Goal: Find contact information: Find contact information

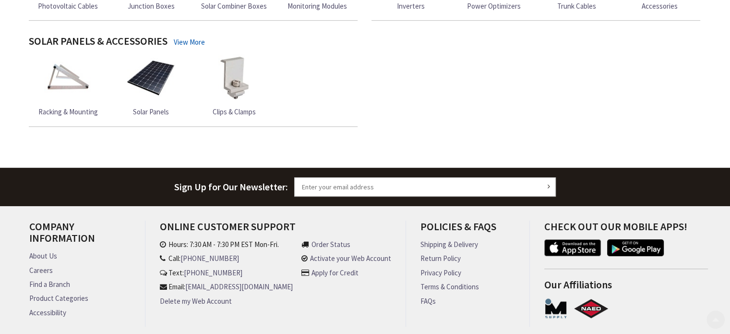
scroll to position [409, 0]
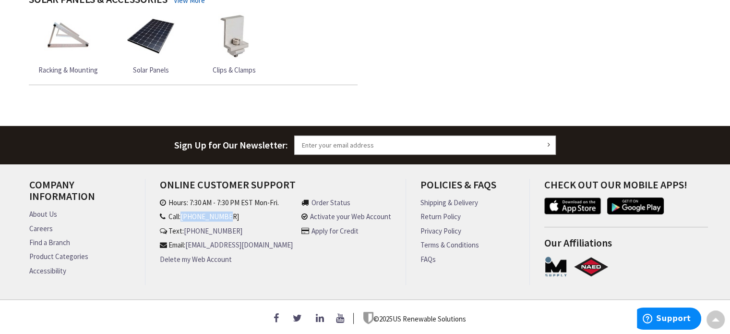
drag, startPoint x: 232, startPoint y: 212, endPoint x: 185, endPoint y: 215, distance: 46.7
click at [185, 215] on li "Call: 866-662-3939" at bounding box center [226, 216] width 133 height 10
copy link "[PHONE_NUMBER]"
click at [38, 209] on link "About Us" at bounding box center [43, 214] width 28 height 10
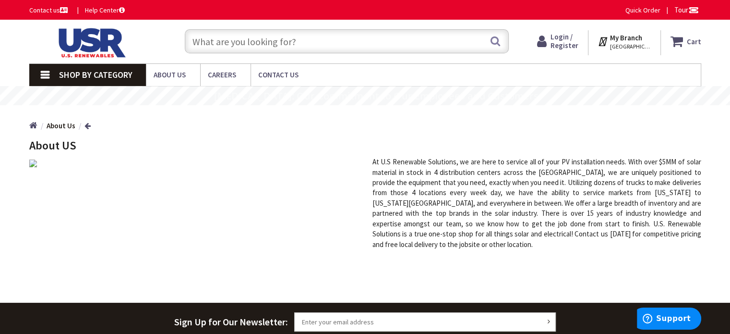
click at [439, 208] on div "At U.S Renewable Solutions, we are here to service all of your PV installation …" at bounding box center [536, 203] width 343 height 93
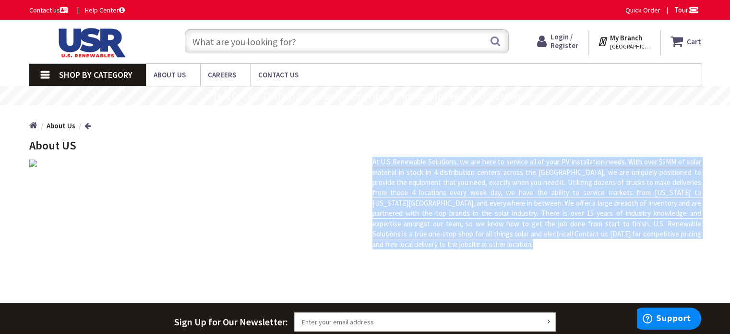
click at [439, 208] on div "At U.S Renewable Solutions, we are here to service all of your PV installation …" at bounding box center [536, 203] width 343 height 93
copy div "At U.S Renewable Solutions, we are here to service all of your PV installation …"
